Goal: Information Seeking & Learning: Learn about a topic

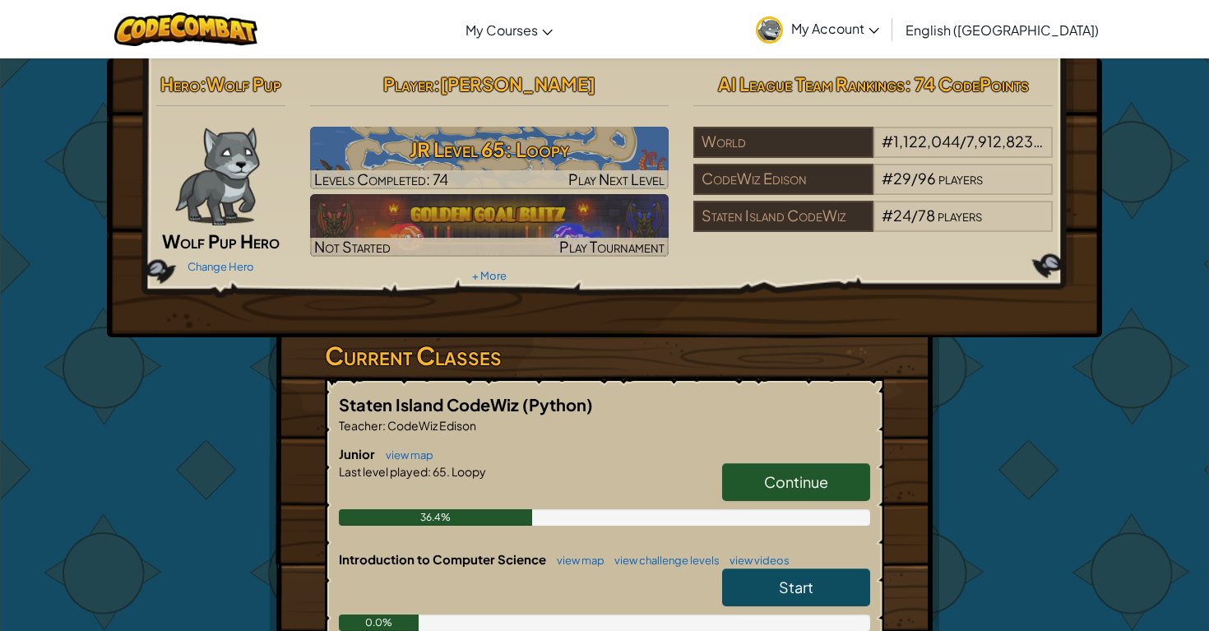
click at [744, 478] on link "Continue" at bounding box center [796, 482] width 148 height 38
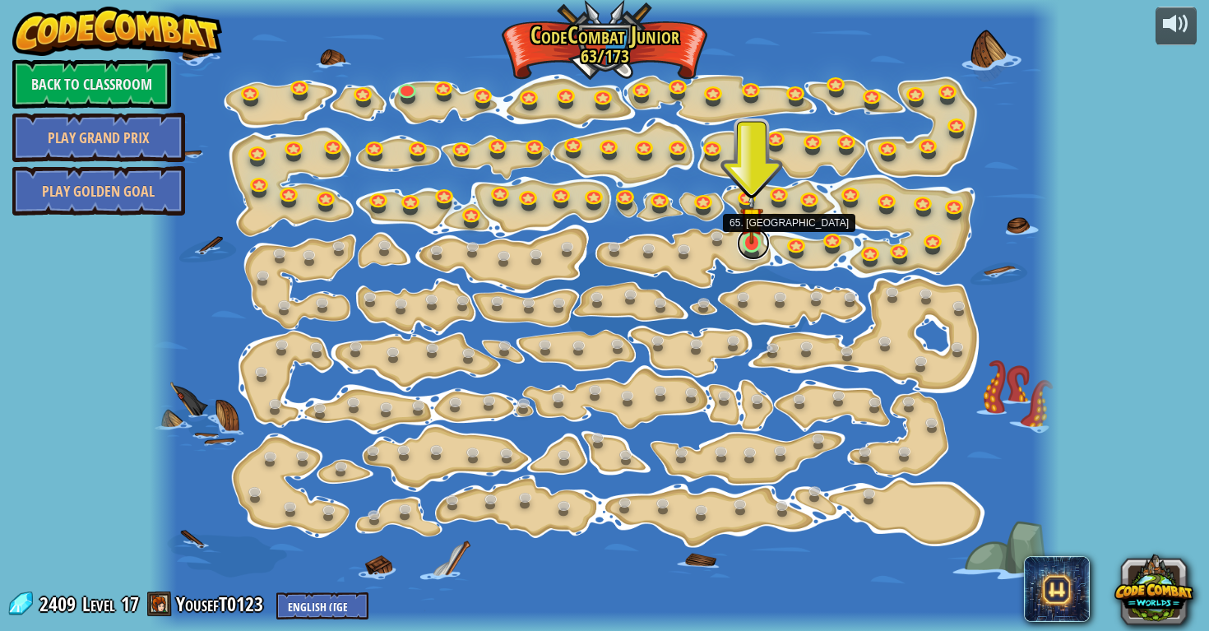
click at [745, 245] on link at bounding box center [753, 243] width 33 height 33
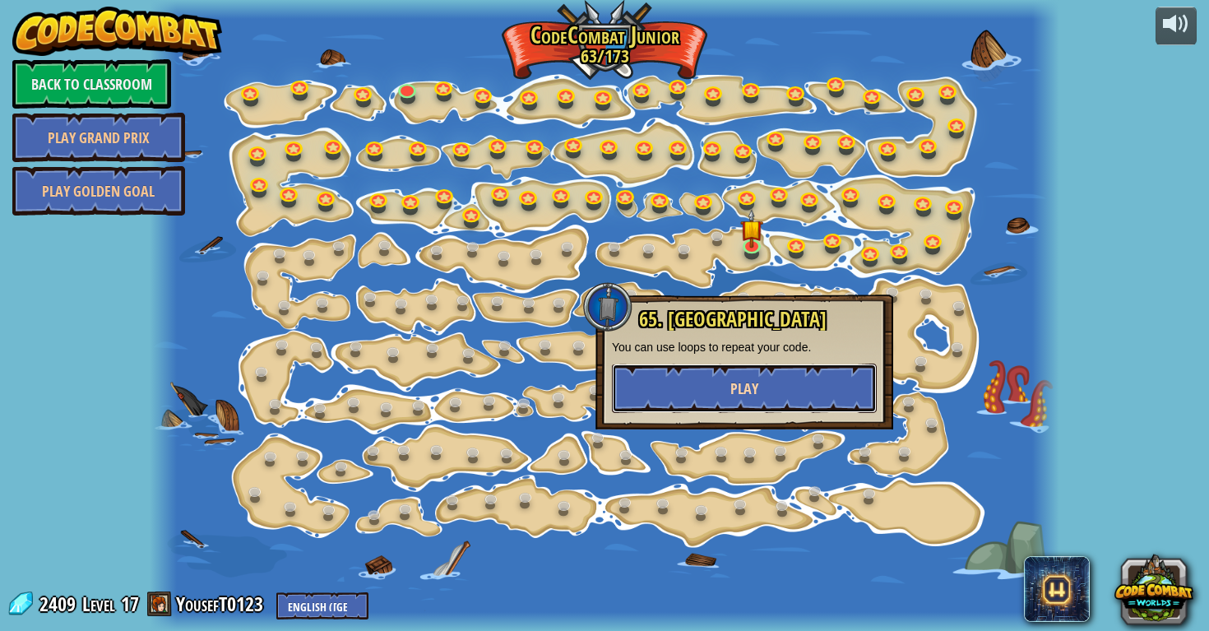
click at [722, 380] on button "Play" at bounding box center [744, 388] width 265 height 49
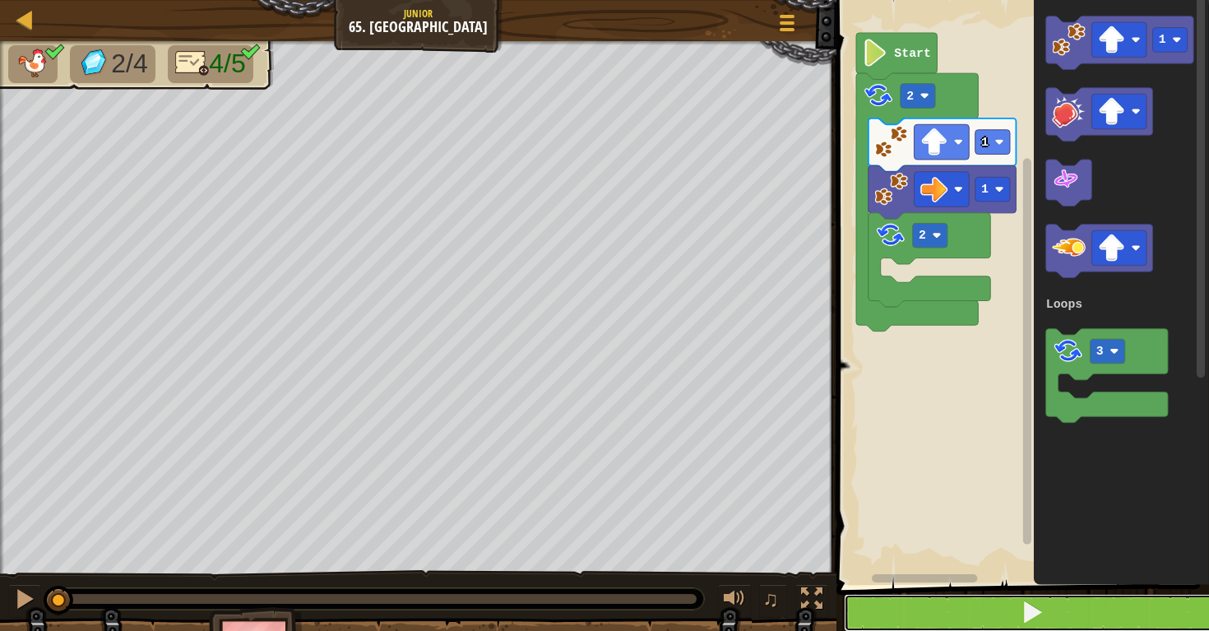
click at [913, 616] on button at bounding box center [1033, 613] width 378 height 38
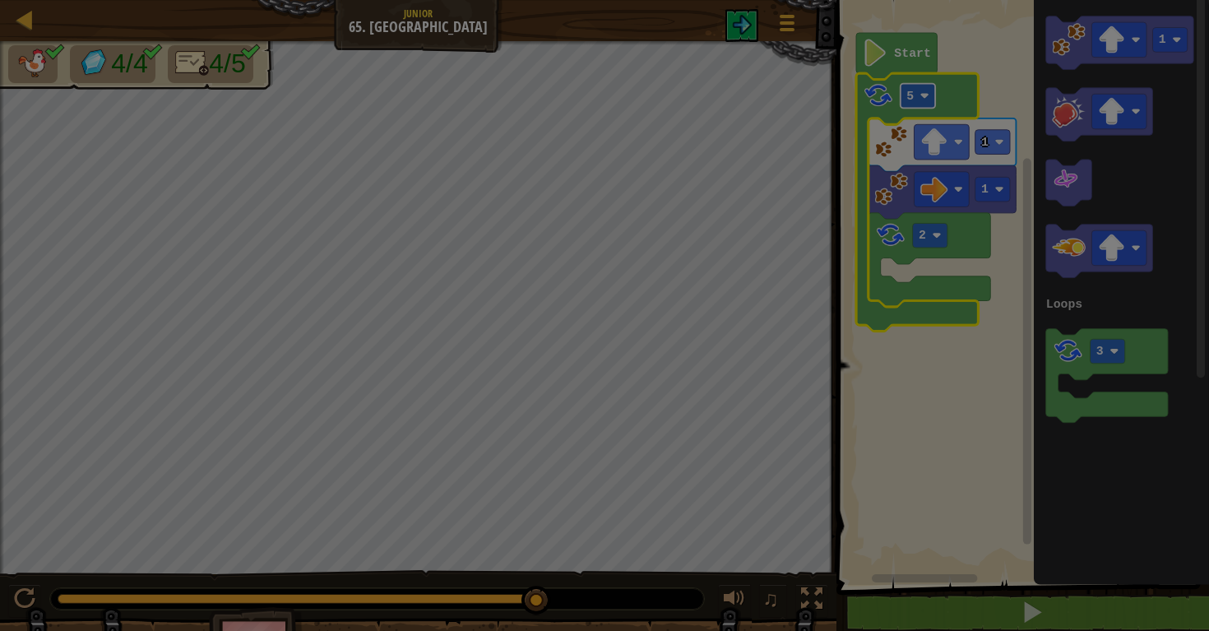
click at [921, 2] on body "Map Junior 65. Loopy Game Menu 1 הההההההההההההההההההההההההההההההההההההההההההההה…" at bounding box center [604, 1] width 1209 height 2
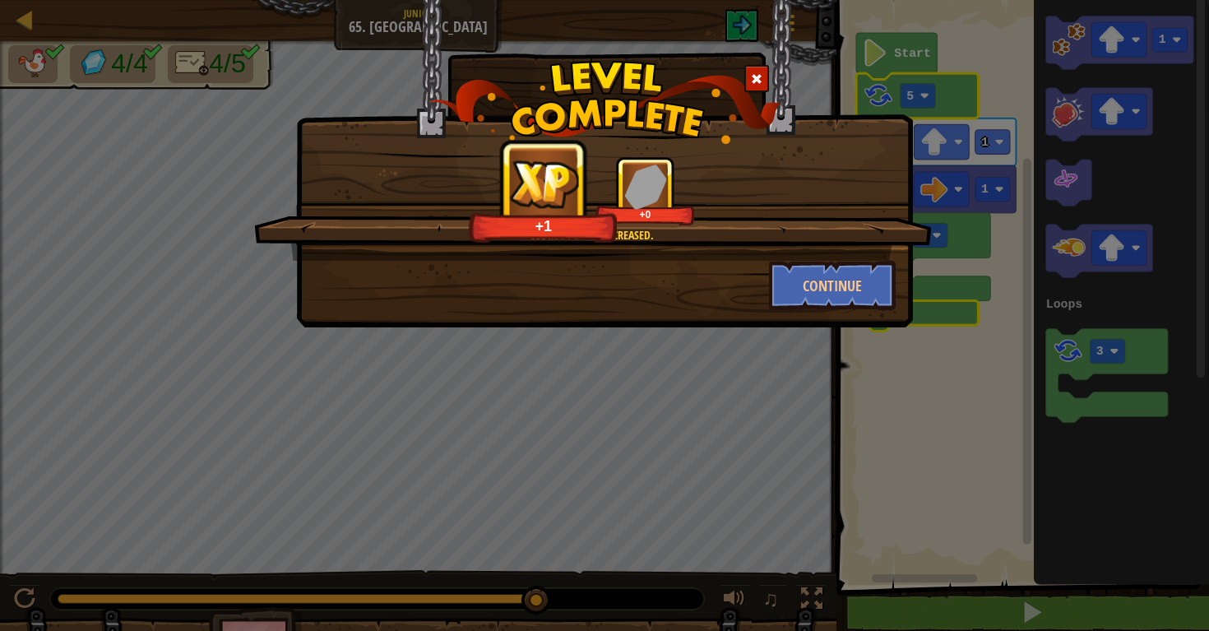
click at [827, 251] on div "Coding power increased. +1 +0" at bounding box center [593, 208] width 678 height 104
click at [827, 275] on button "Continue" at bounding box center [833, 285] width 128 height 49
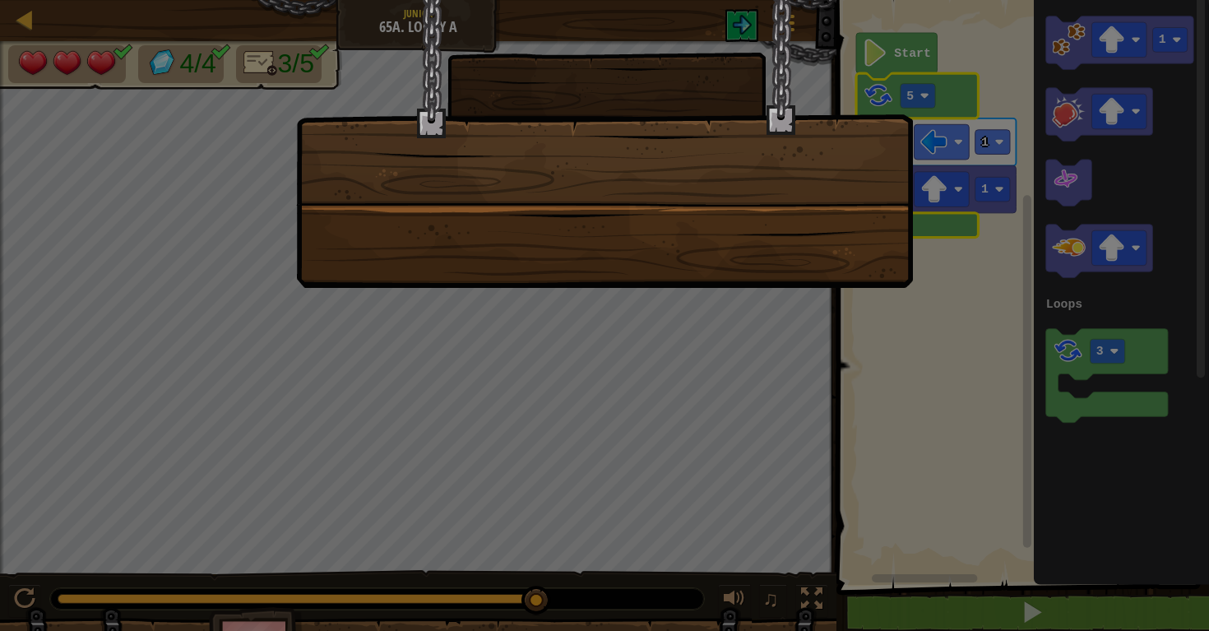
click at [637, 238] on div at bounding box center [604, 144] width 617 height 288
click at [636, 236] on div at bounding box center [604, 144] width 617 height 288
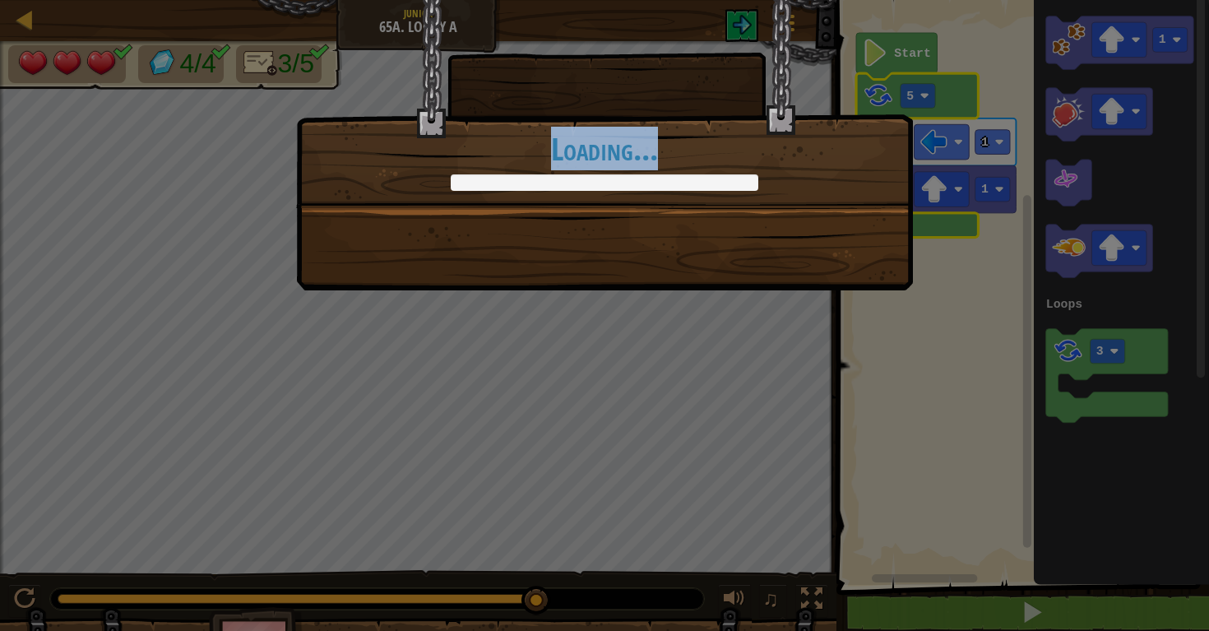
click at [636, 236] on div "+0 +0 Continue Loading..." at bounding box center [604, 145] width 617 height 290
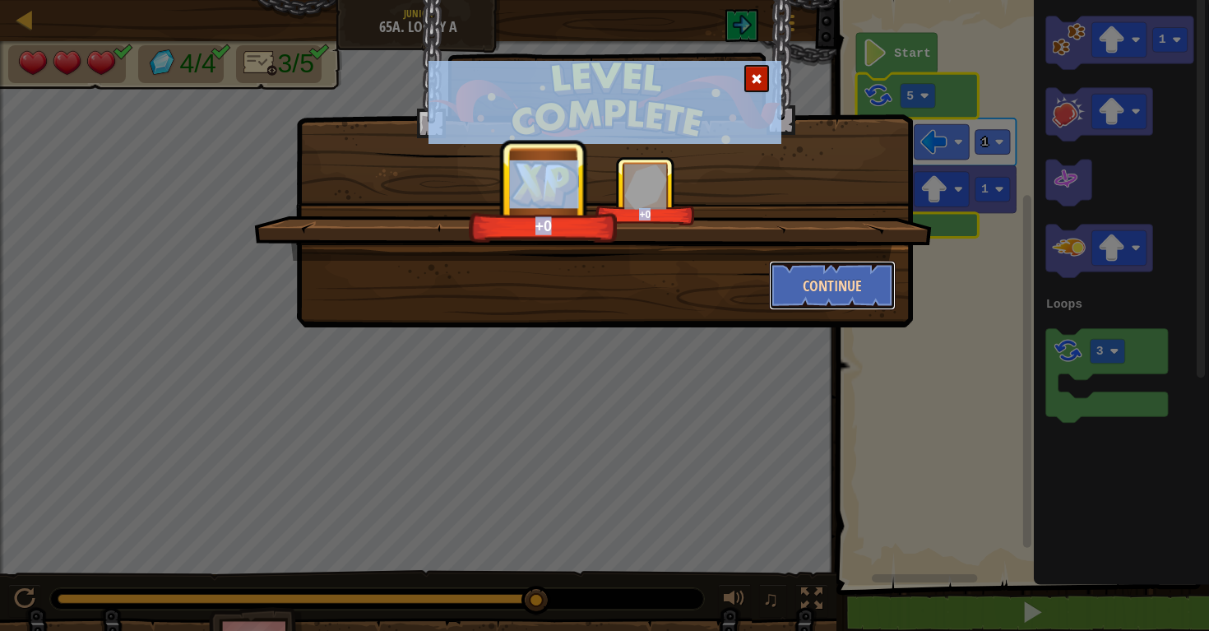
click at [816, 296] on button "Continue" at bounding box center [833, 285] width 128 height 49
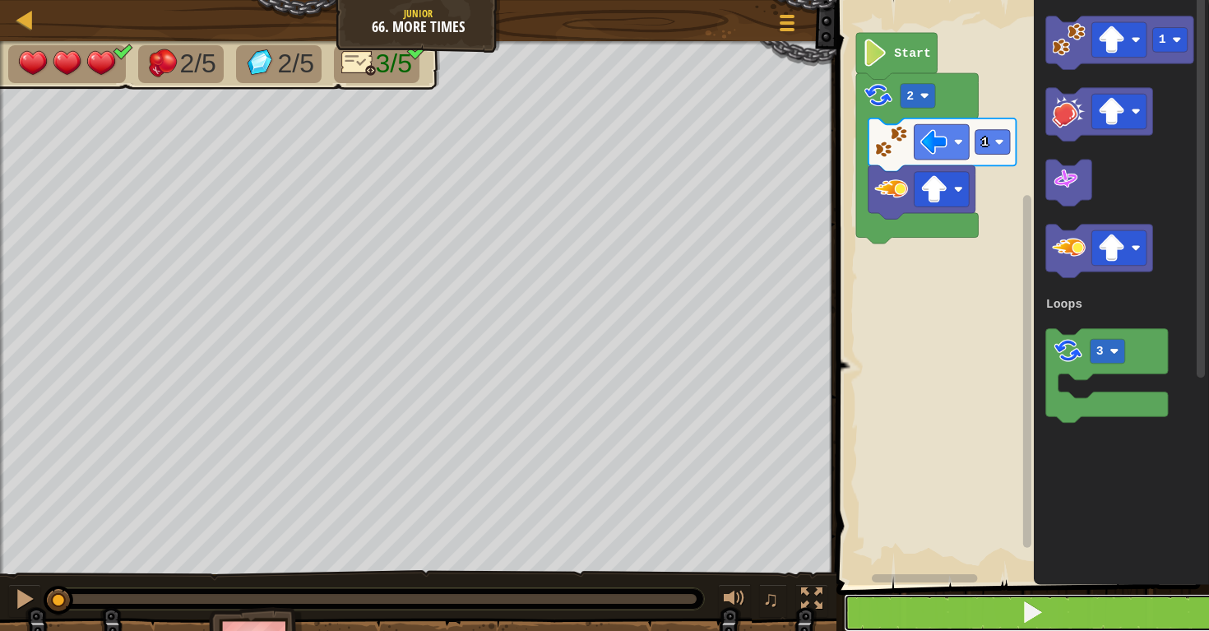
click at [985, 618] on button at bounding box center [1033, 613] width 378 height 38
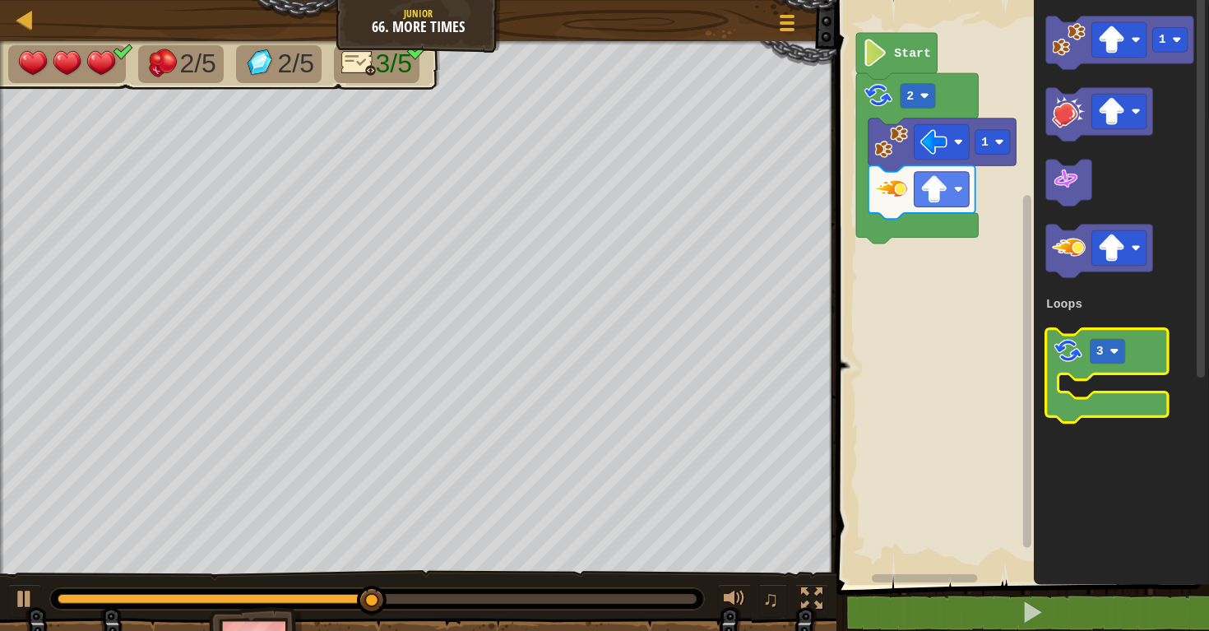
click at [1106, 364] on icon "Blockly Workspace" at bounding box center [1107, 376] width 122 height 94
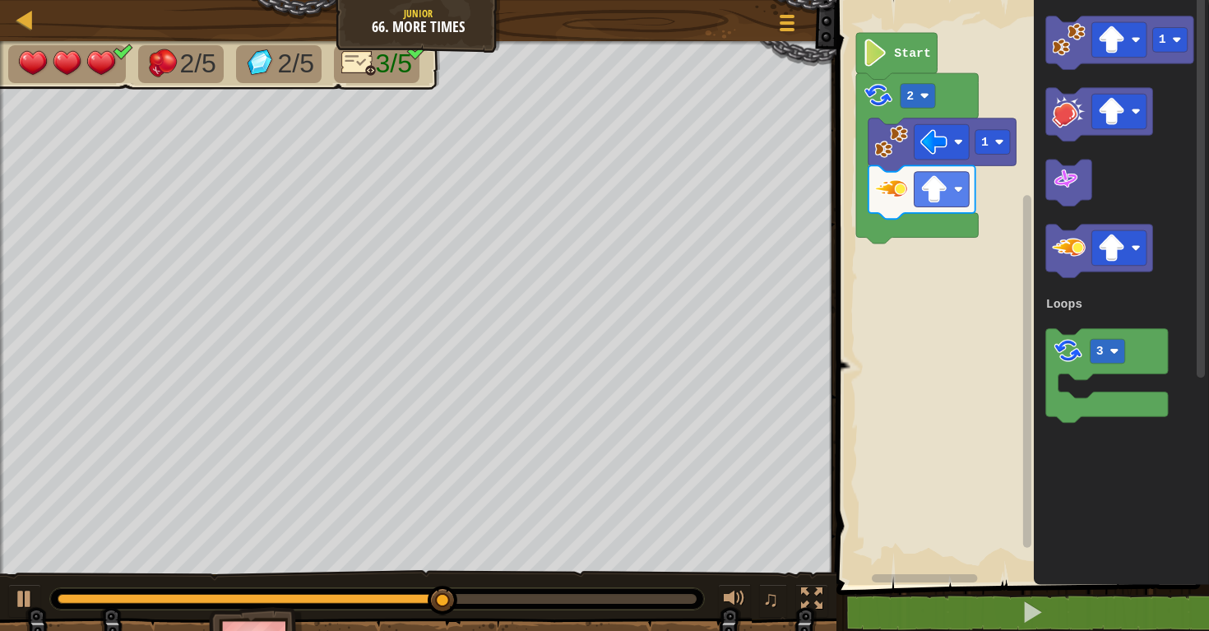
click at [1149, 138] on icon "Blockly Workspace" at bounding box center [1121, 288] width 175 height 593
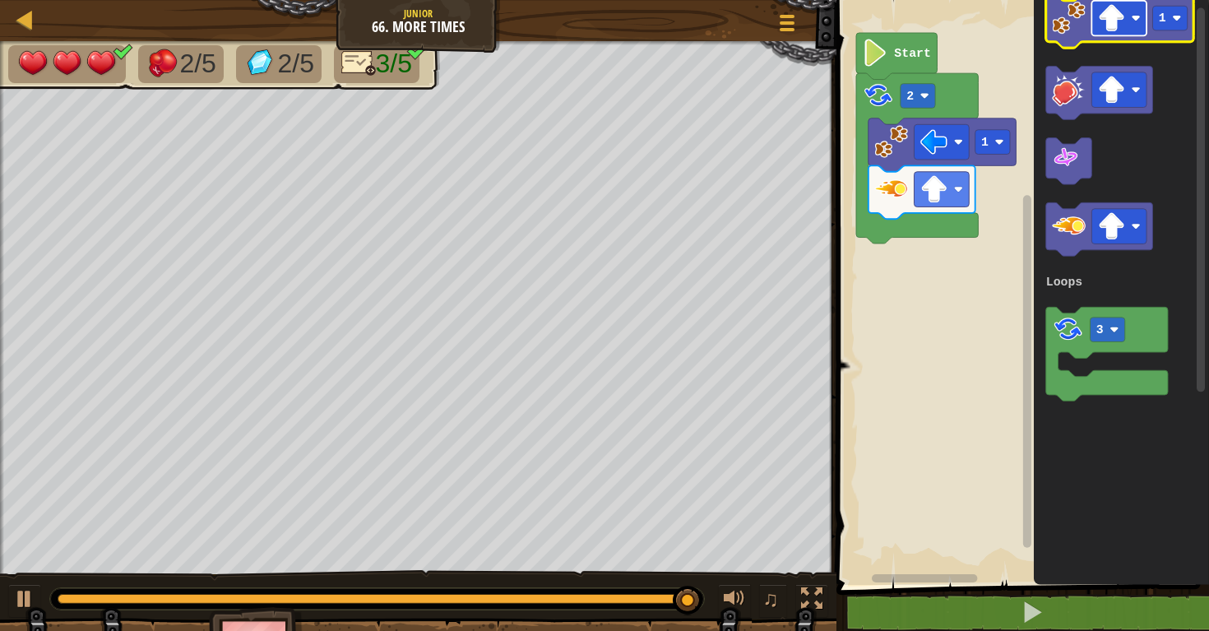
click at [1112, 34] on rect "Blockly Workspace" at bounding box center [1119, 18] width 55 height 35
click at [1077, 14] on image "Blockly Workspace" at bounding box center [1069, 18] width 34 height 34
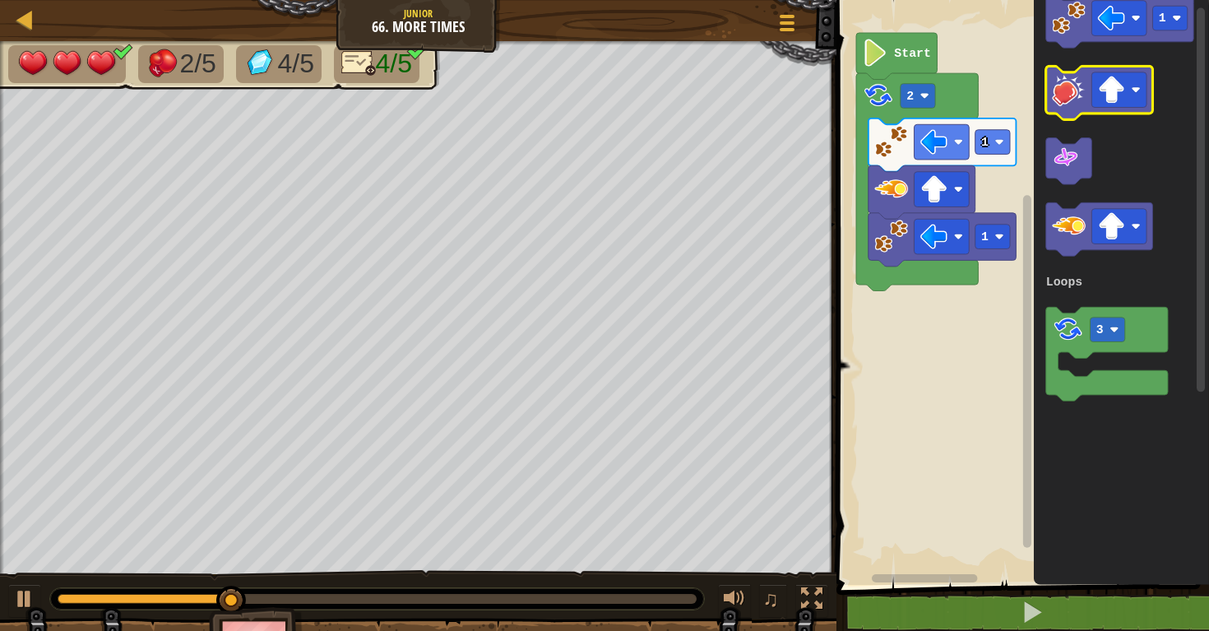
click at [1075, 77] on image "Blockly Workspace" at bounding box center [1069, 89] width 34 height 34
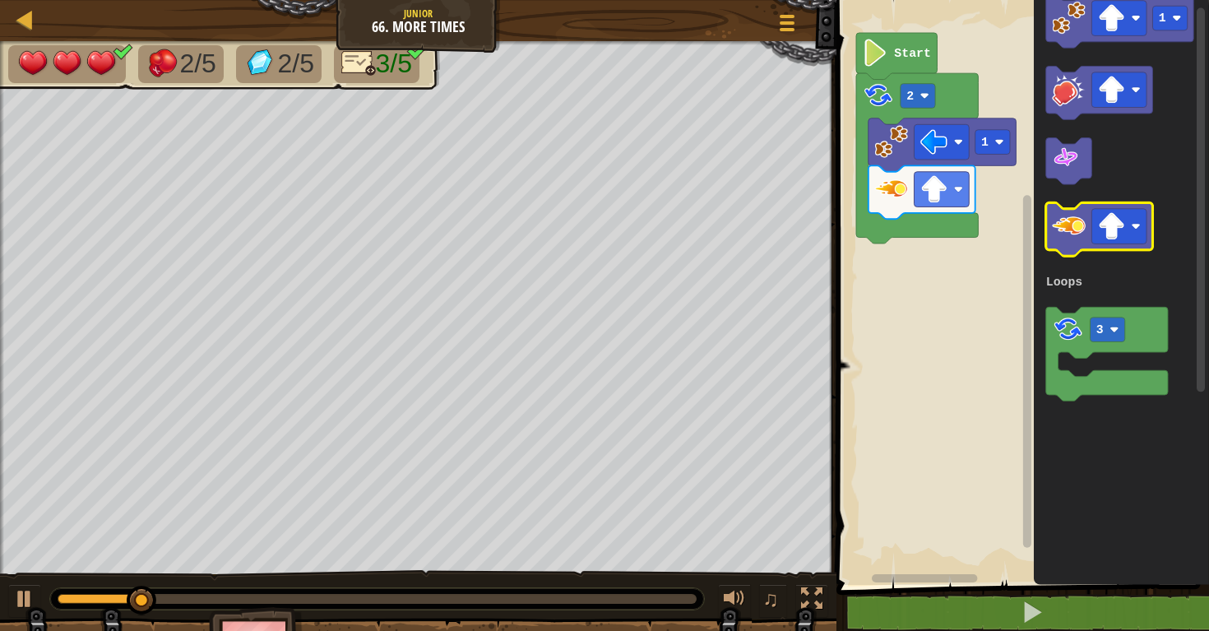
click at [1059, 220] on image "Blockly Workspace" at bounding box center [1069, 226] width 34 height 34
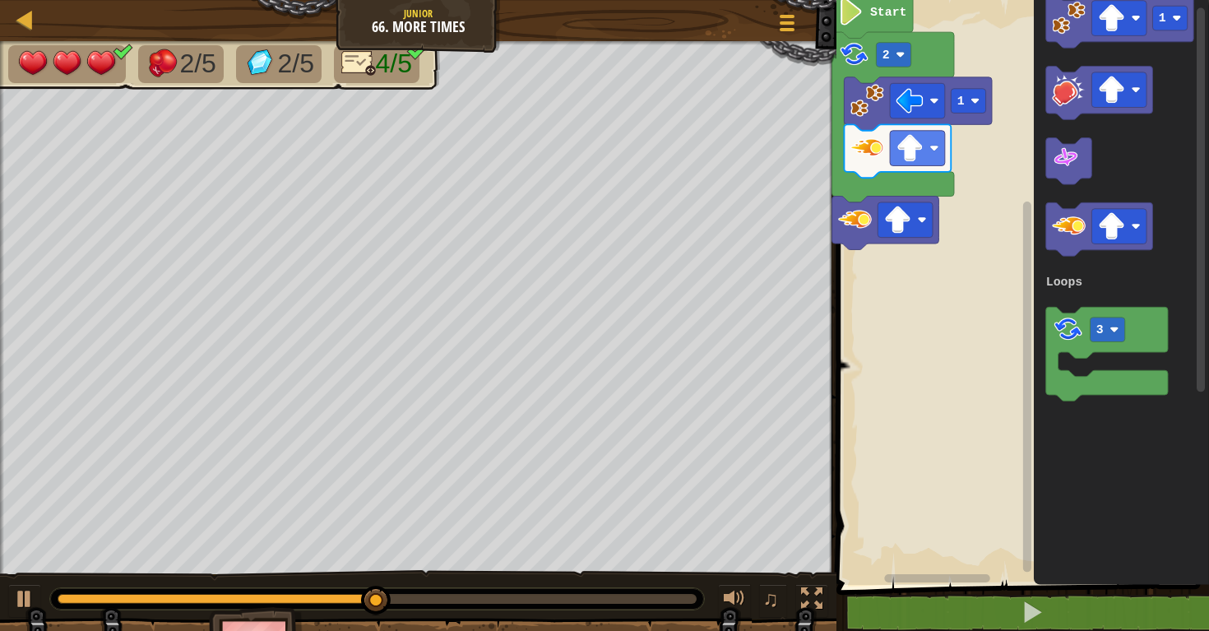
click at [912, 239] on g "1 2 Start" at bounding box center [1021, 288] width 378 height 593
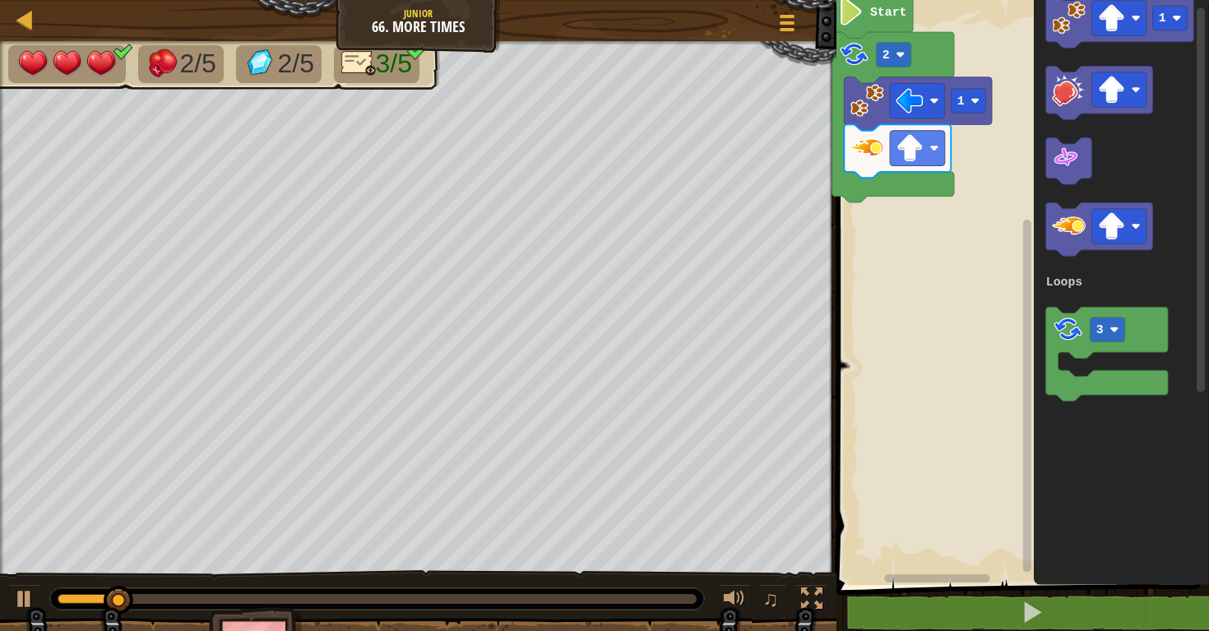
click at [934, 205] on rect "Blockly Workspace" at bounding box center [1021, 288] width 378 height 593
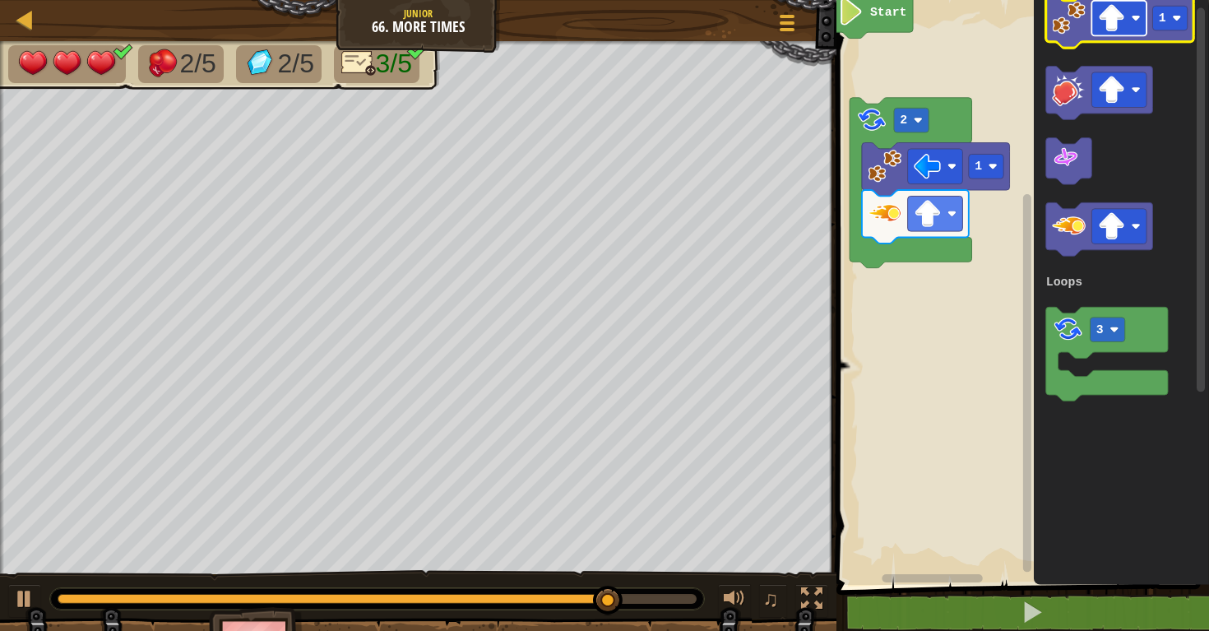
click at [1125, 20] on image "Blockly Workspace" at bounding box center [1111, 17] width 27 height 27
click at [1073, 33] on image "Blockly Workspace" at bounding box center [1069, 18] width 34 height 34
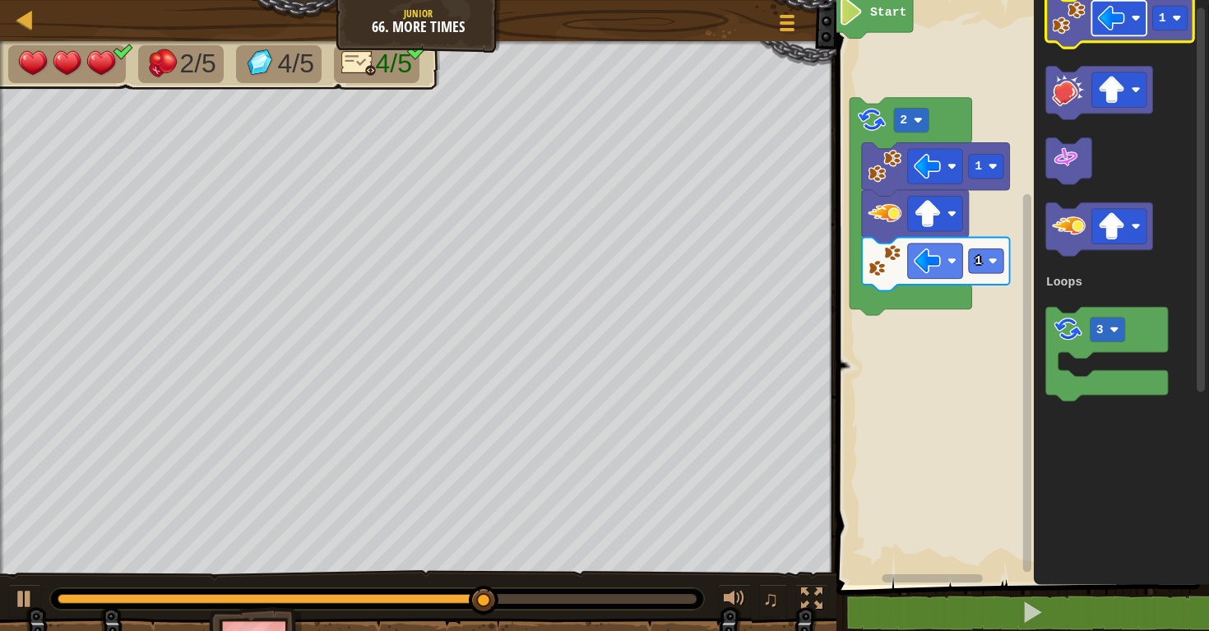
click at [1105, 26] on image "Blockly Workspace" at bounding box center [1111, 17] width 27 height 27
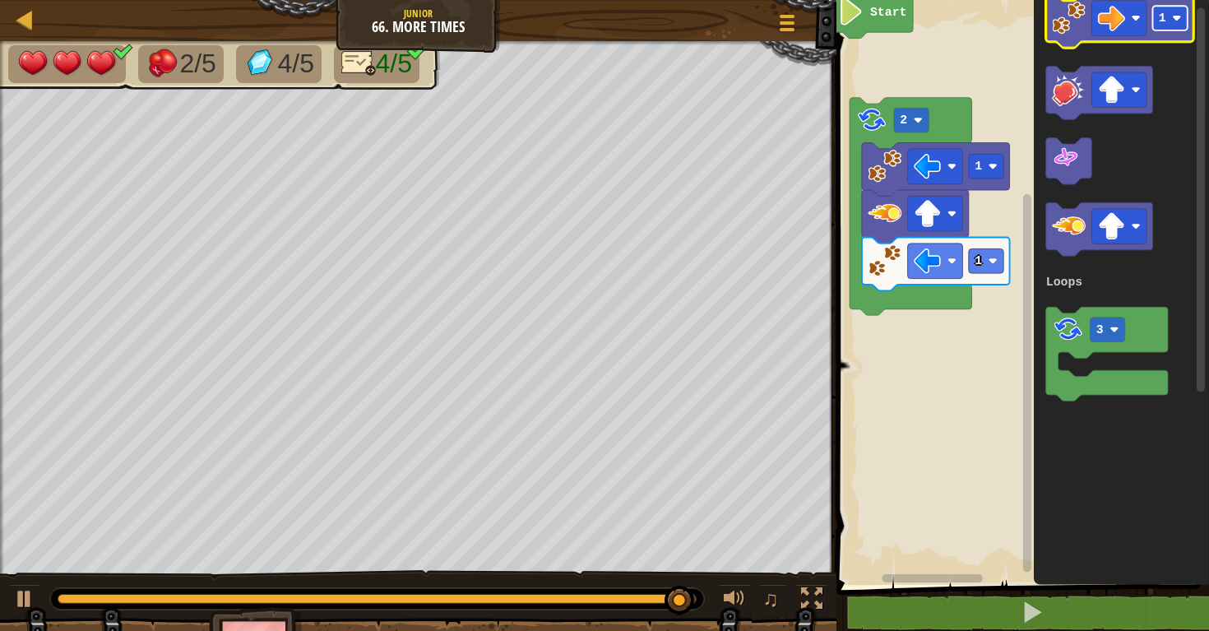
click at [1166, 17] on rect "Blockly Workspace" at bounding box center [1170, 18] width 35 height 25
click at [1086, 35] on icon "Blockly Workspace" at bounding box center [1120, 20] width 148 height 53
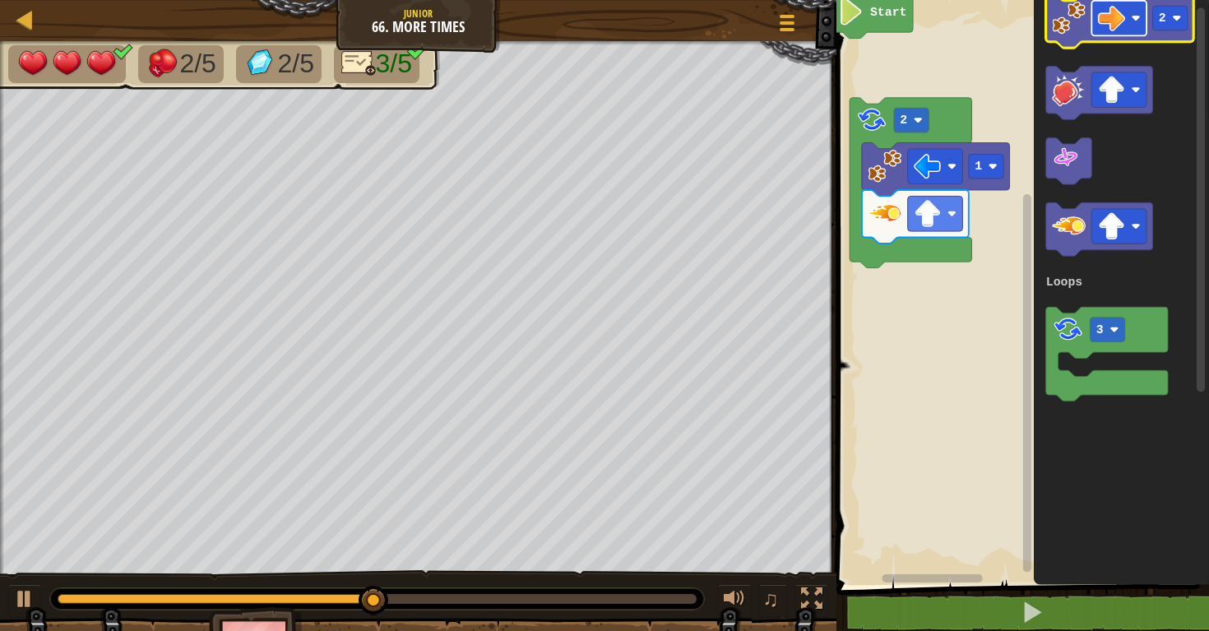
click at [1113, 31] on image "Blockly Workspace" at bounding box center [1111, 17] width 27 height 27
click at [1171, 12] on rect "Blockly Workspace" at bounding box center [1170, 18] width 35 height 25
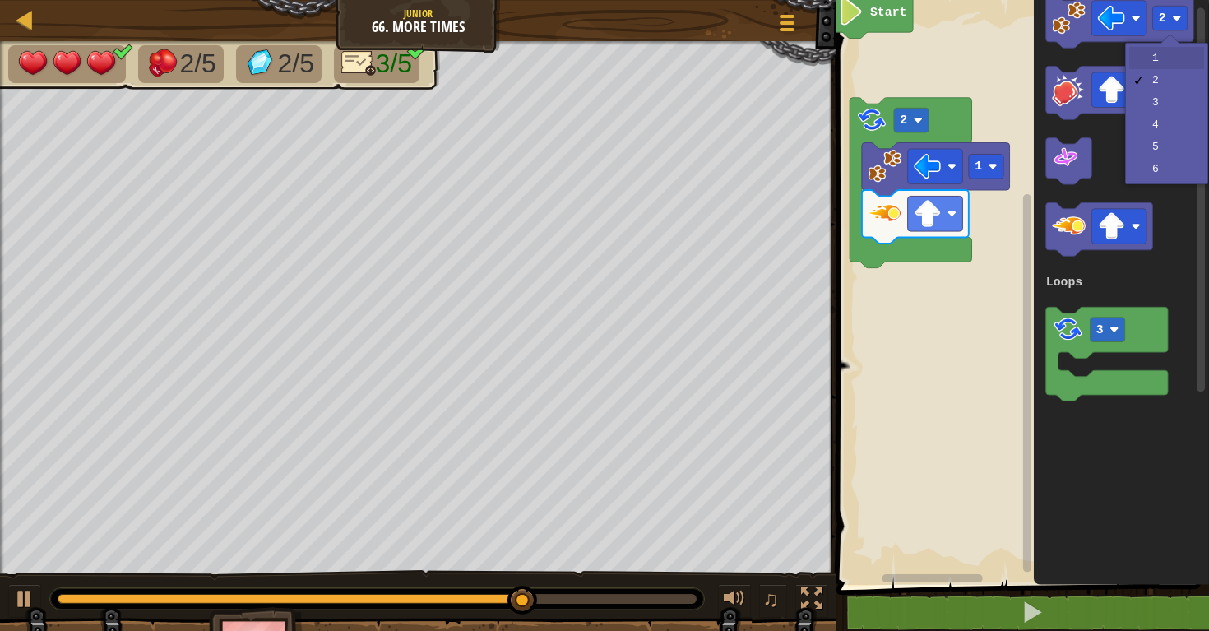
drag, startPoint x: 1167, startPoint y: 53, endPoint x: 1133, endPoint y: 53, distance: 33.7
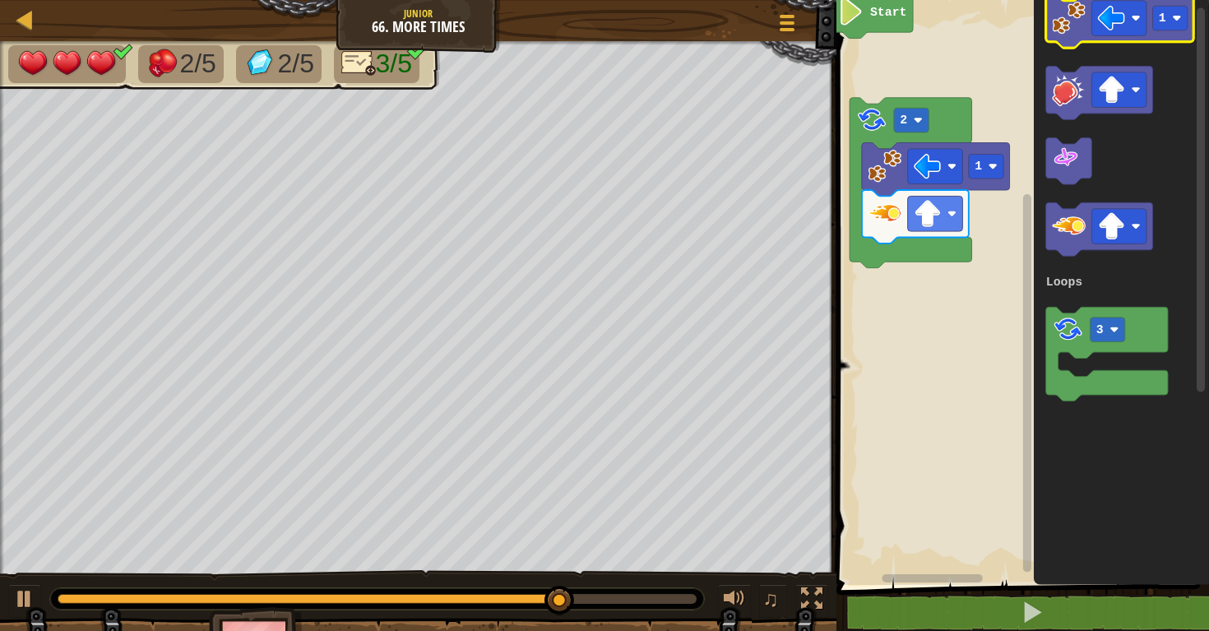
click at [1064, 27] on image "Blockly Workspace" at bounding box center [1069, 18] width 34 height 34
